Goal: Task Accomplishment & Management: Manage account settings

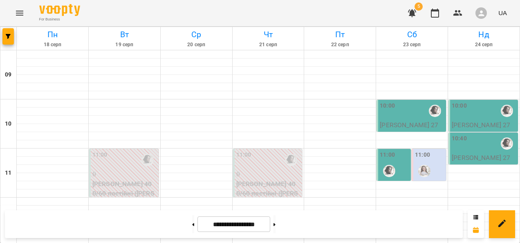
scroll to position [450, 0]
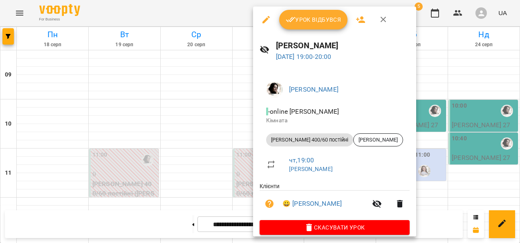
click at [299, 15] on span "Урок відбувся" at bounding box center [314, 20] width 56 height 10
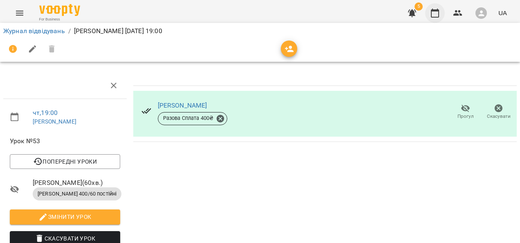
click at [434, 11] on icon "button" at bounding box center [435, 13] width 8 height 9
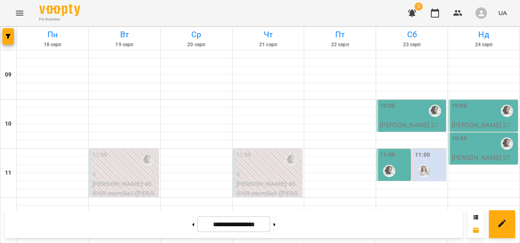
scroll to position [482, 0]
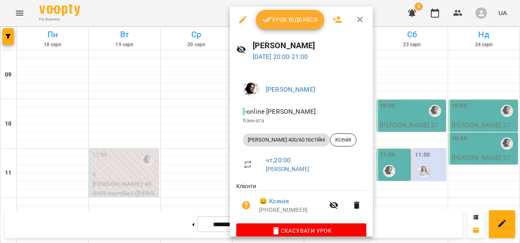
click at [287, 23] on span "Урок відбувся" at bounding box center [291, 20] width 56 height 10
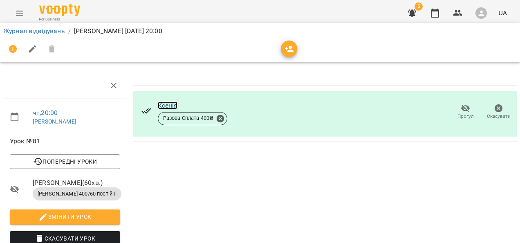
click at [173, 106] on link "Ксенія" at bounding box center [168, 105] width 20 height 8
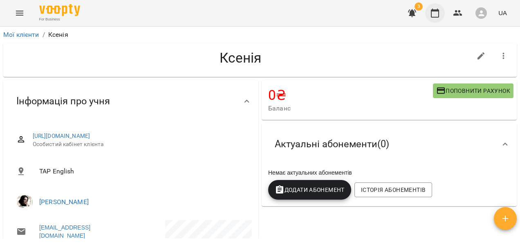
click at [437, 13] on icon "button" at bounding box center [435, 13] width 10 height 10
